Goal: Task Accomplishment & Management: Complete application form

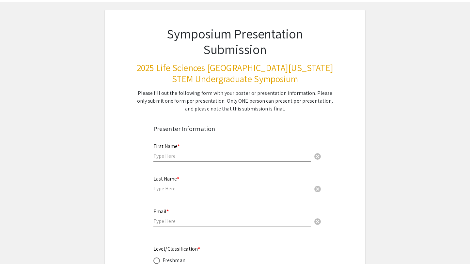
scroll to position [30, 0]
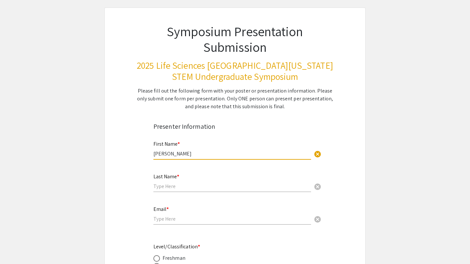
type input "[PERSON_NAME]"
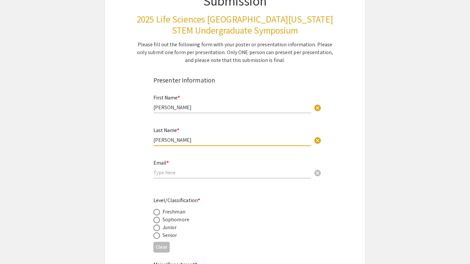
scroll to position [87, 0]
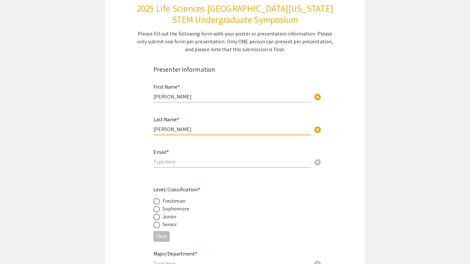
type input "[PERSON_NAME]"
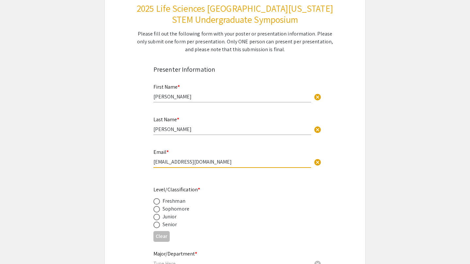
type input "[EMAIL_ADDRESS][DOMAIN_NAME]"
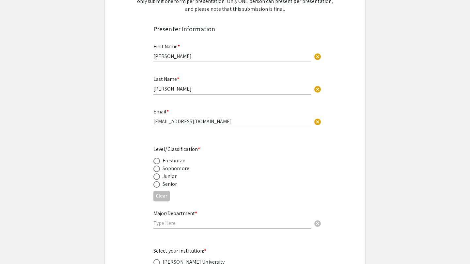
scroll to position [129, 0]
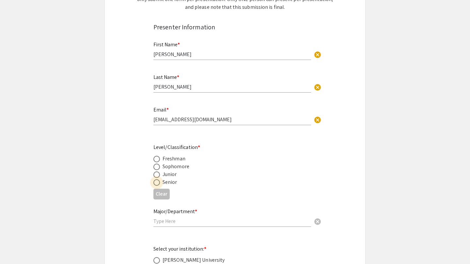
click at [159, 184] on span at bounding box center [156, 183] width 7 height 7
click at [159, 184] on input "radio" at bounding box center [156, 183] width 7 height 7
radio input "true"
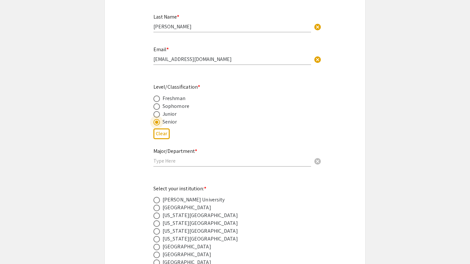
scroll to position [190, 0]
click at [203, 159] on input "text" at bounding box center [232, 160] width 158 height 7
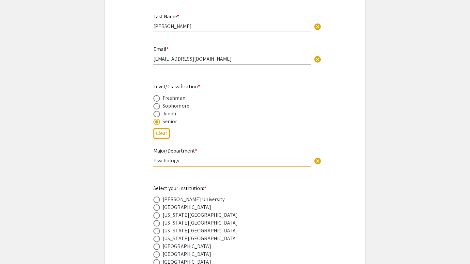
type input "Psychology"
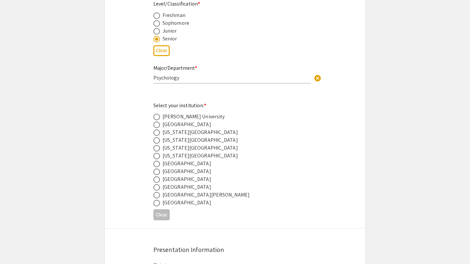
scroll to position [276, 0]
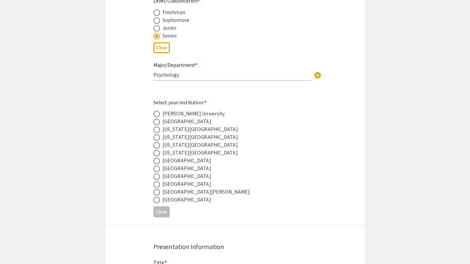
click at [158, 179] on span at bounding box center [156, 177] width 7 height 7
click at [158, 179] on input "radio" at bounding box center [156, 177] width 7 height 7
radio input "true"
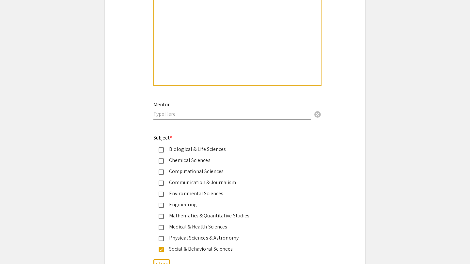
scroll to position [733, 0]
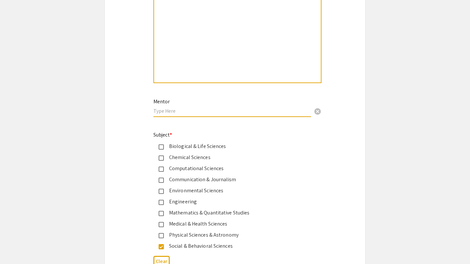
click at [188, 109] on input "text" at bounding box center [232, 111] width 158 height 7
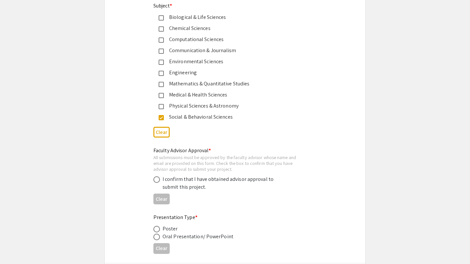
scroll to position [862, 0]
type input "[PERSON_NAME]"
click at [156, 181] on span at bounding box center [156, 179] width 7 height 7
click at [156, 181] on input "radio" at bounding box center [156, 179] width 7 height 7
radio input "true"
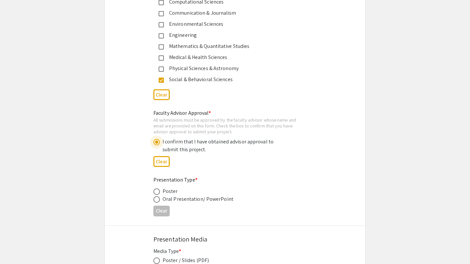
scroll to position [903, 0]
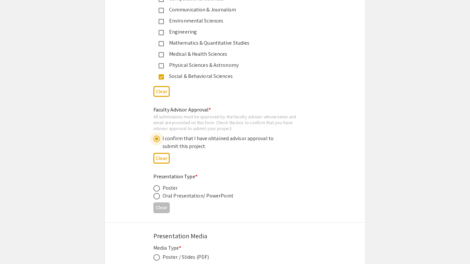
click at [156, 189] on span at bounding box center [156, 188] width 7 height 7
click at [156, 189] on input "radio" at bounding box center [156, 188] width 7 height 7
radio input "true"
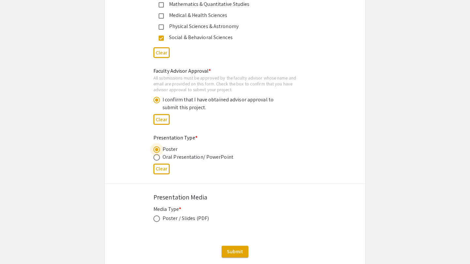
scroll to position [945, 0]
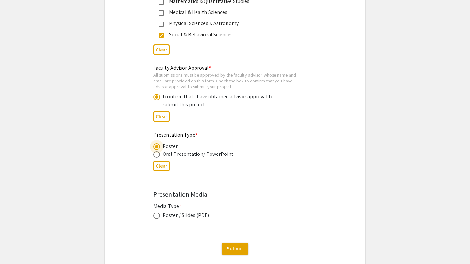
click at [156, 216] on span at bounding box center [156, 216] width 7 height 7
click at [156, 216] on input "radio" at bounding box center [156, 216] width 7 height 7
radio input "true"
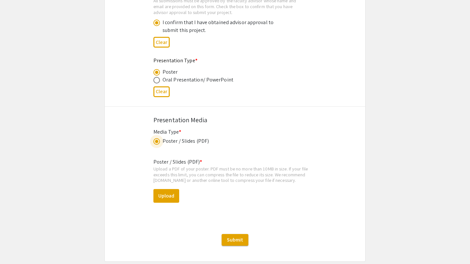
scroll to position [1014, 0]
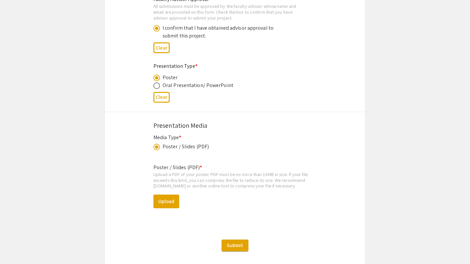
click at [157, 149] on span at bounding box center [156, 147] width 3 height 3
click at [157, 149] on input "radio" at bounding box center [156, 147] width 7 height 7
click at [190, 148] on div "Poster / Slides (PDF)" at bounding box center [186, 147] width 46 height 8
click at [156, 146] on span at bounding box center [156, 147] width 3 height 3
click at [156, 146] on input "radio" at bounding box center [156, 147] width 7 height 7
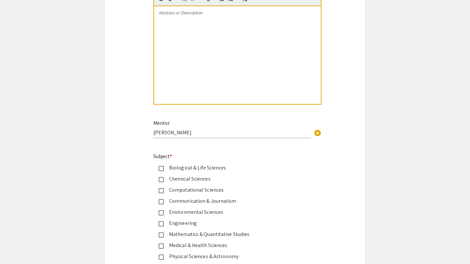
scroll to position [681, 0]
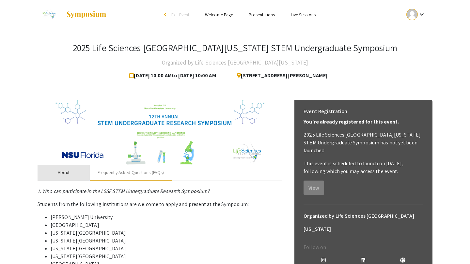
click at [85, 175] on div "About" at bounding box center [64, 173] width 52 height 16
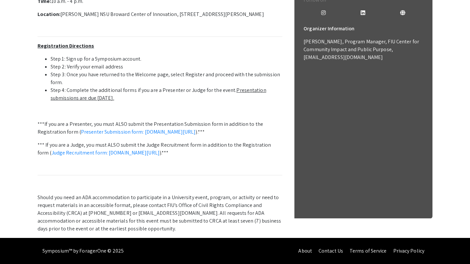
scroll to position [255, 0]
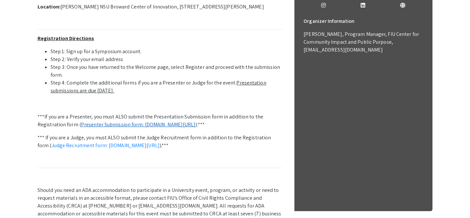
click at [153, 124] on link "Presenter Submission form: symposium.foragerone.com/lssfsymposium2025/submission" at bounding box center [138, 124] width 115 height 7
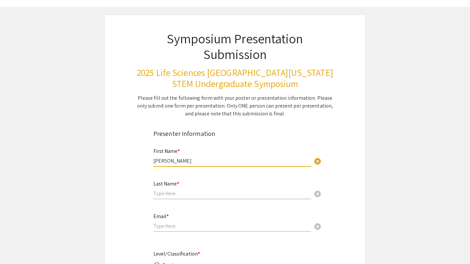
scroll to position [29, 0]
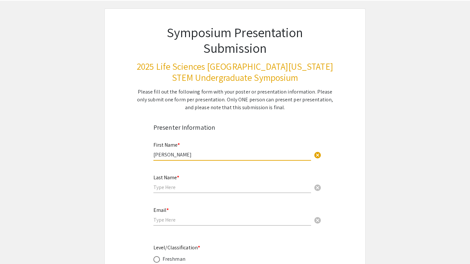
type input "[PERSON_NAME]"
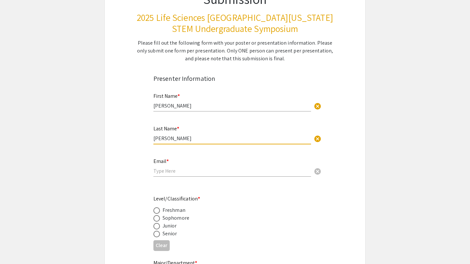
scroll to position [78, 0]
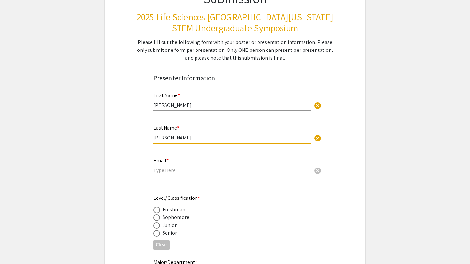
type input "[PERSON_NAME]"
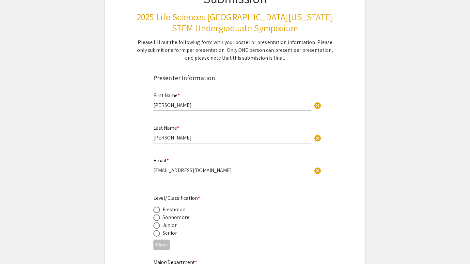
type input "[EMAIL_ADDRESS][DOMAIN_NAME]"
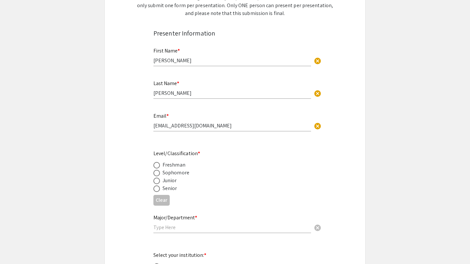
scroll to position [124, 0]
click at [158, 188] on span at bounding box center [156, 188] width 7 height 7
click at [158, 188] on input "radio" at bounding box center [156, 188] width 7 height 7
radio input "true"
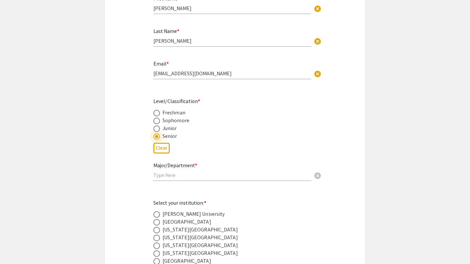
scroll to position [180, 0]
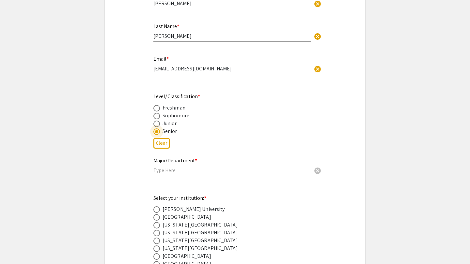
click at [186, 171] on input "text" at bounding box center [232, 170] width 158 height 7
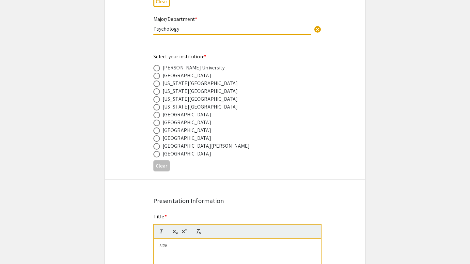
scroll to position [326, 0]
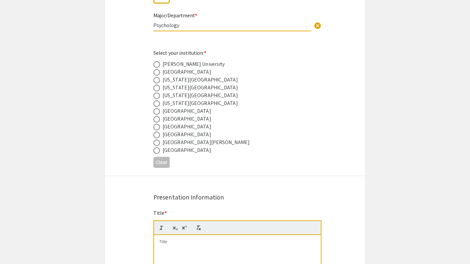
type input "Psychology"
click at [203, 129] on div "[GEOGRAPHIC_DATA]" at bounding box center [187, 127] width 49 height 8
click at [157, 128] on span at bounding box center [156, 127] width 7 height 7
click at [157, 128] on input "radio" at bounding box center [156, 127] width 7 height 7
radio input "true"
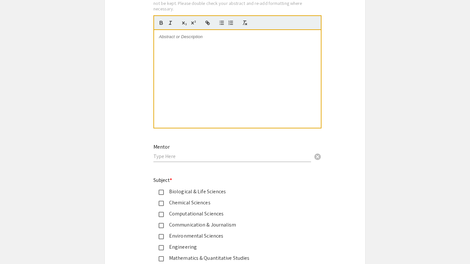
scroll to position [689, 0]
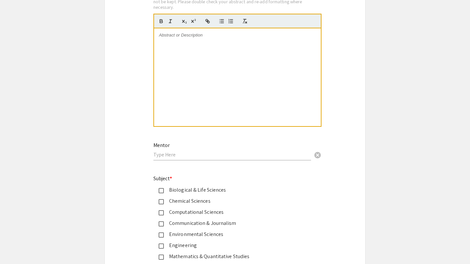
click at [158, 154] on input "text" at bounding box center [232, 155] width 158 height 7
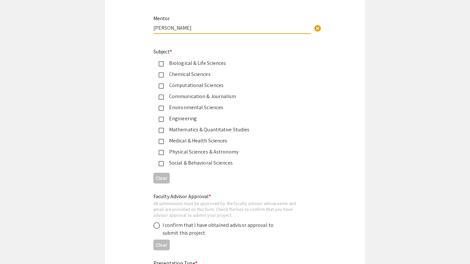
scroll to position [820, 0]
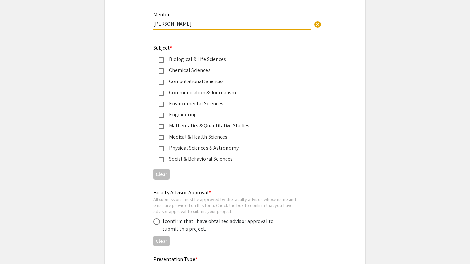
type input "[PERSON_NAME]"
click at [162, 161] on mat-pseudo-checkbox at bounding box center [161, 159] width 5 height 5
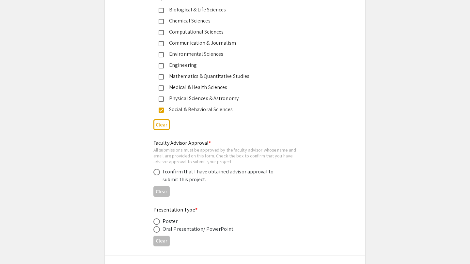
scroll to position [871, 0]
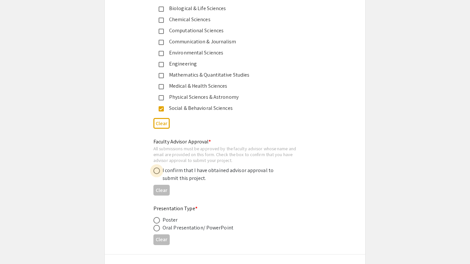
click at [157, 172] on span at bounding box center [156, 171] width 7 height 7
click at [157, 172] on input "radio" at bounding box center [156, 171] width 7 height 7
radio input "true"
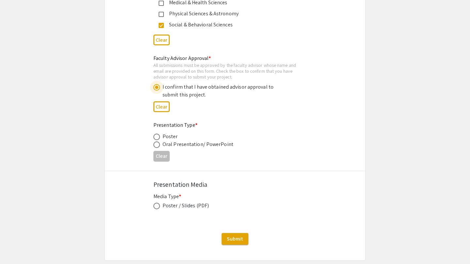
scroll to position [951, 0]
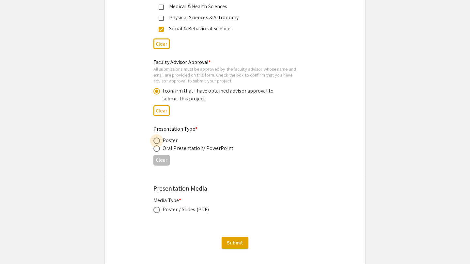
click at [156, 142] on span at bounding box center [156, 141] width 7 height 7
click at [156, 142] on input "radio" at bounding box center [156, 141] width 7 height 7
radio input "true"
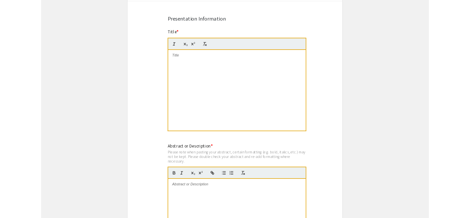
scroll to position [502, 0]
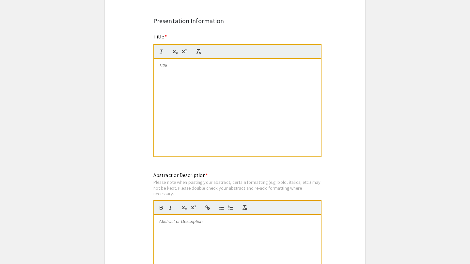
click at [162, 69] on p at bounding box center [237, 66] width 157 height 6
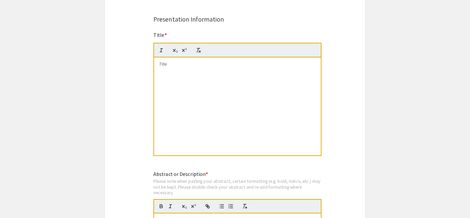
click at [166, 65] on p at bounding box center [237, 64] width 157 height 6
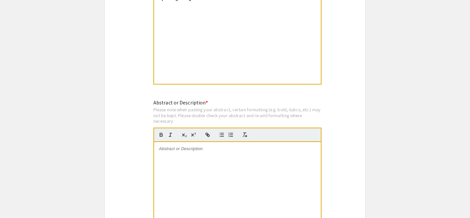
scroll to position [576, 0]
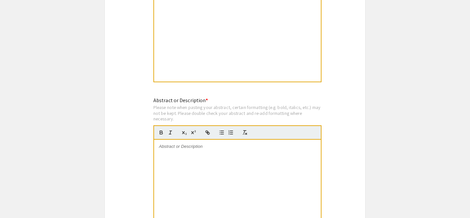
click at [187, 147] on p at bounding box center [237, 147] width 157 height 6
click at [177, 151] on div at bounding box center [237, 189] width 167 height 98
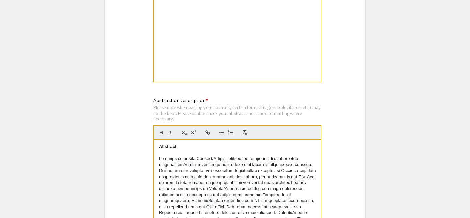
scroll to position [0, 0]
click at [157, 147] on div "Abstract Picture, Vocabulary, is a picture naming test ; 2) Oral Vocabulary, co…" at bounding box center [237, 189] width 167 height 98
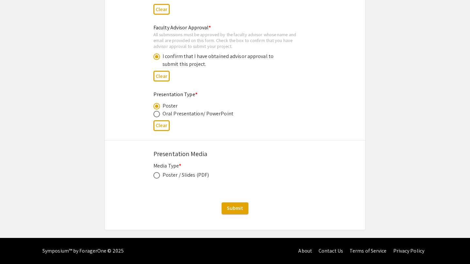
scroll to position [985, 0]
click at [243, 207] on span "Submit" at bounding box center [235, 208] width 16 height 7
